Goal: Transaction & Acquisition: Book appointment/travel/reservation

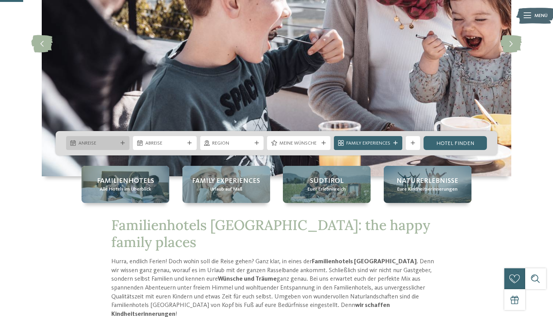
click at [116, 141] on span "Anreise" at bounding box center [97, 143] width 39 height 7
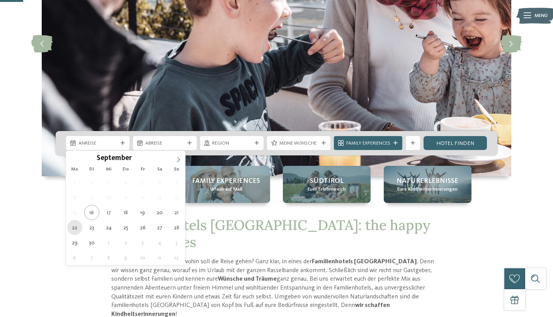
type div "[DATE]"
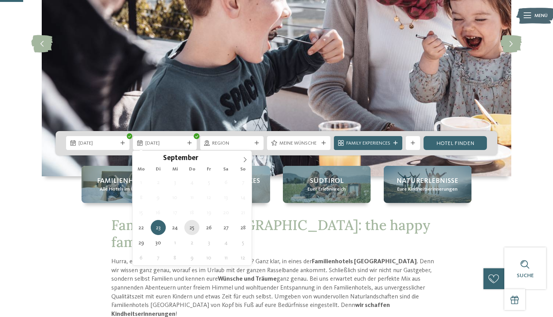
type div "[DATE]"
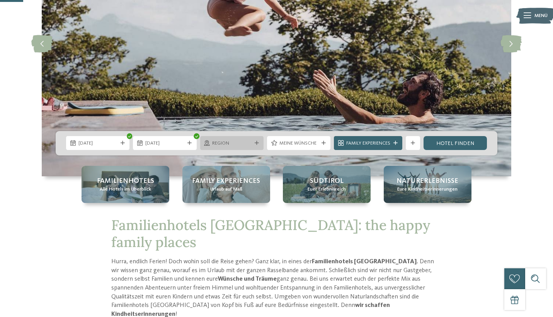
click at [256, 146] on div "Region" at bounding box center [231, 143] width 63 height 14
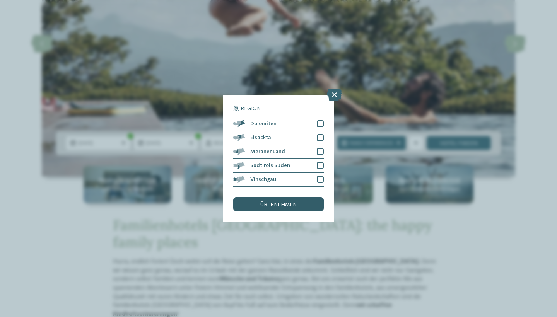
click at [266, 202] on span "übernehmen" at bounding box center [278, 204] width 36 height 5
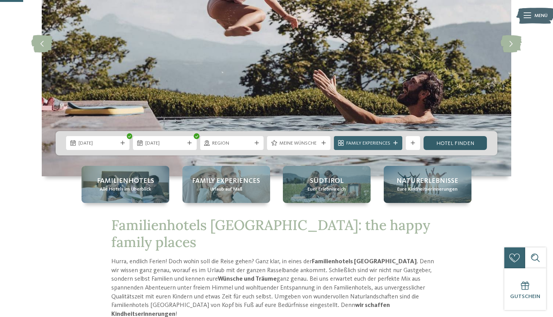
click at [438, 146] on link "Hotel finden" at bounding box center [455, 143] width 63 height 14
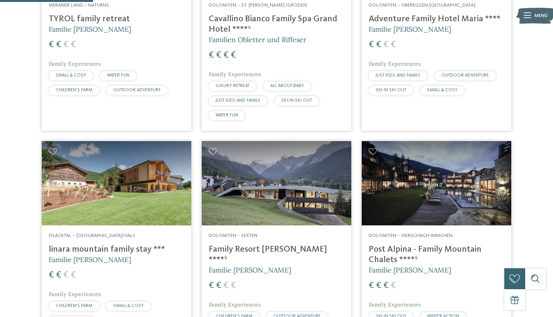
scroll to position [362, 0]
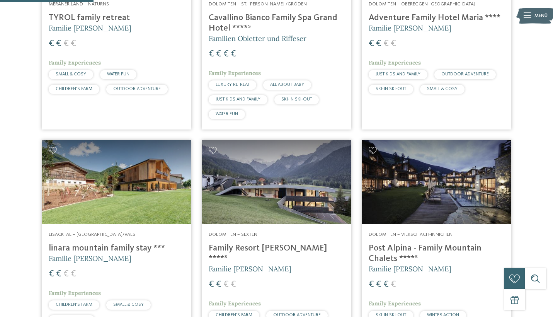
click at [302, 188] on img at bounding box center [277, 182] width 150 height 84
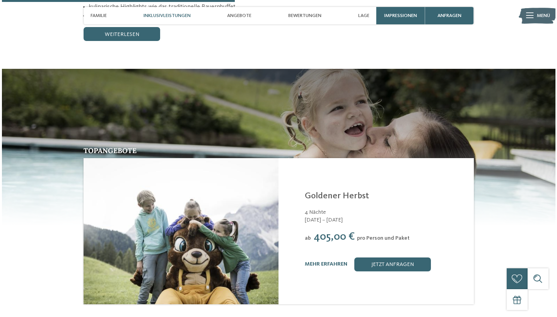
scroll to position [895, 0]
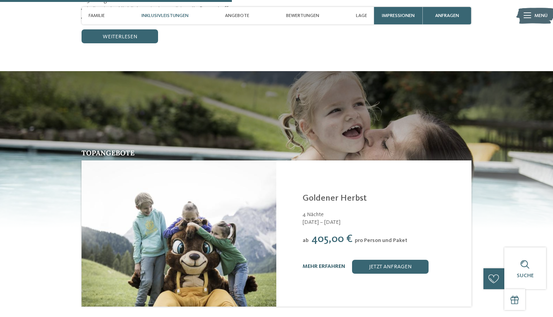
click at [336, 264] on link "mehr erfahren" at bounding box center [324, 266] width 43 height 5
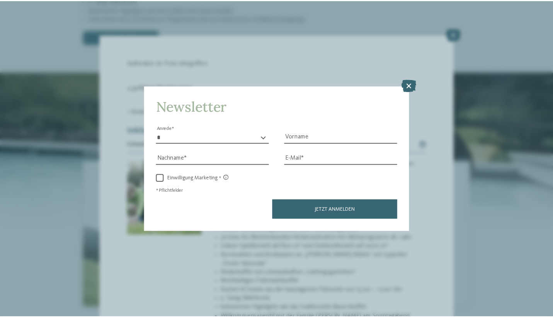
scroll to position [156, 0]
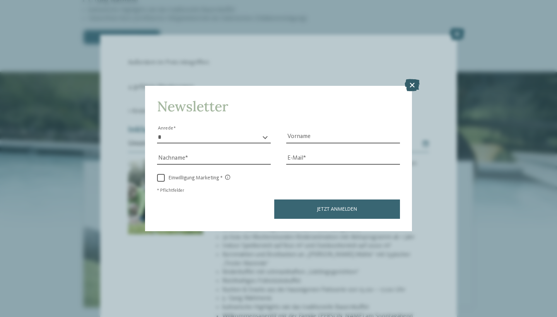
click at [407, 79] on icon at bounding box center [411, 85] width 15 height 12
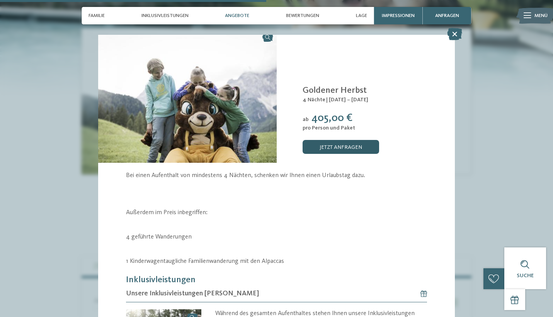
scroll to position [12, 0]
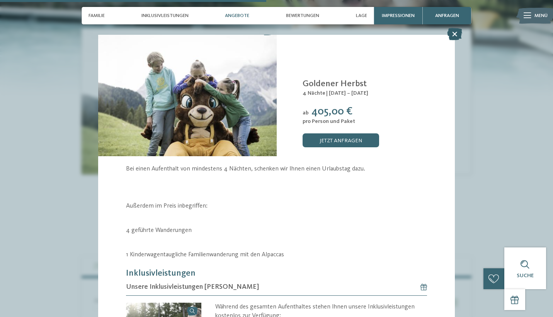
click at [454, 35] on icon at bounding box center [454, 34] width 15 height 12
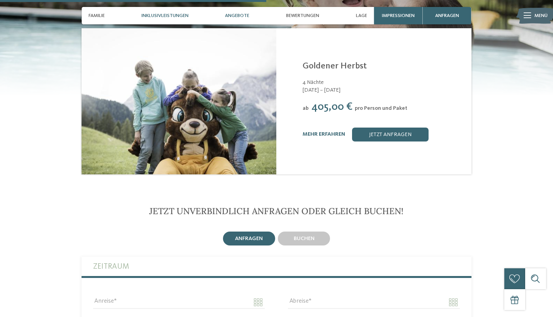
click at [150, 17] on span "Inklusivleistungen" at bounding box center [165, 16] width 47 height 6
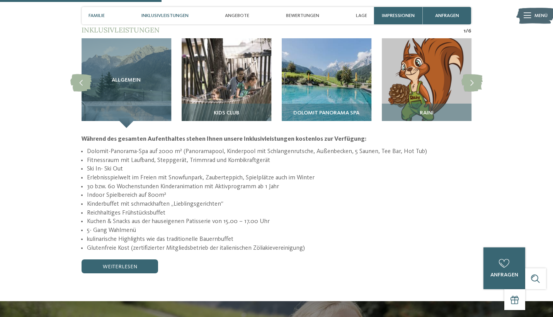
scroll to position [618, 0]
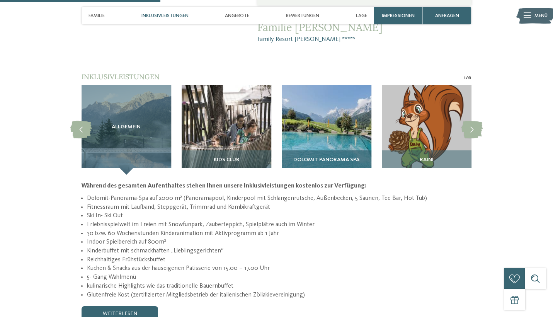
click at [333, 96] on img at bounding box center [327, 130] width 90 height 90
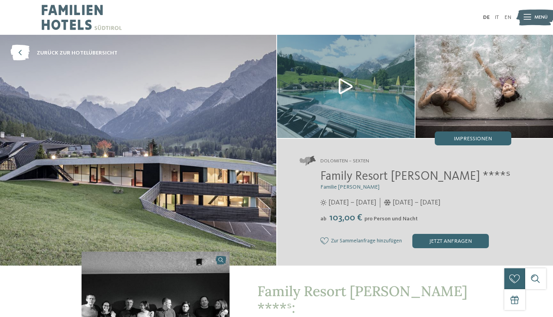
scroll to position [0, 0]
click at [347, 90] on img at bounding box center [346, 86] width 138 height 103
click at [535, 21] on div "Menü" at bounding box center [541, 17] width 13 height 17
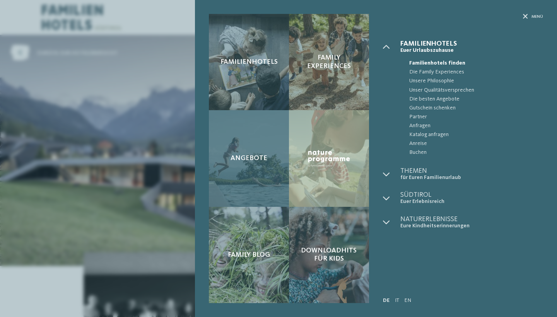
click at [246, 165] on div "Angebote" at bounding box center [249, 158] width 80 height 96
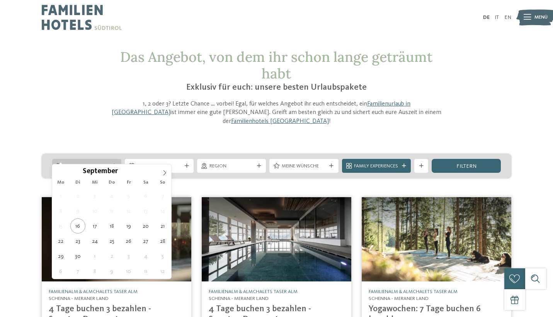
click at [102, 163] on span "Anreise" at bounding box center [87, 166] width 44 height 7
type div "[DATE]"
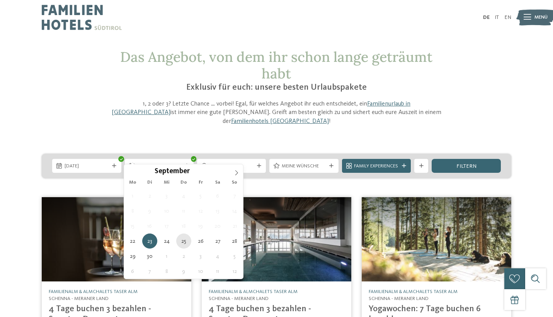
type div "[DATE]"
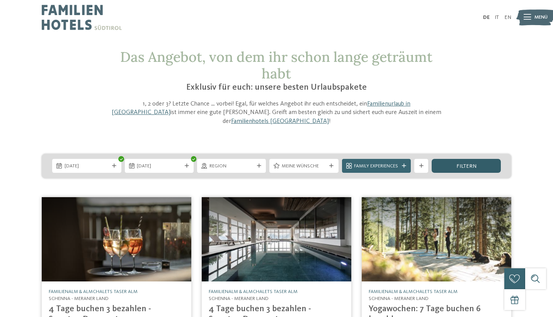
click at [466, 164] on span "filtern" at bounding box center [467, 166] width 20 height 5
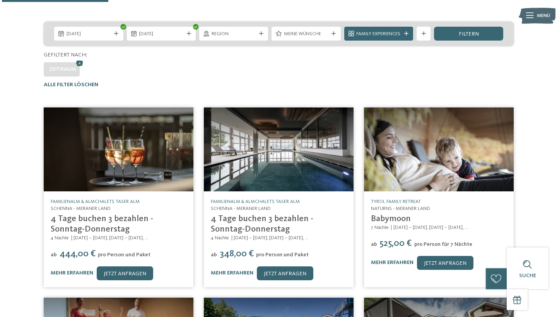
scroll to position [131, 0]
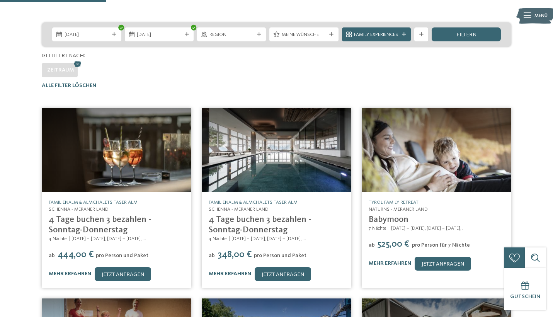
click at [101, 142] on img at bounding box center [117, 150] width 150 height 84
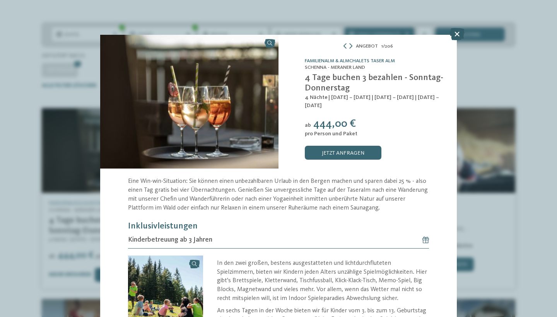
click at [457, 37] on icon at bounding box center [456, 34] width 15 height 12
